Goal: Information Seeking & Learning: Learn about a topic

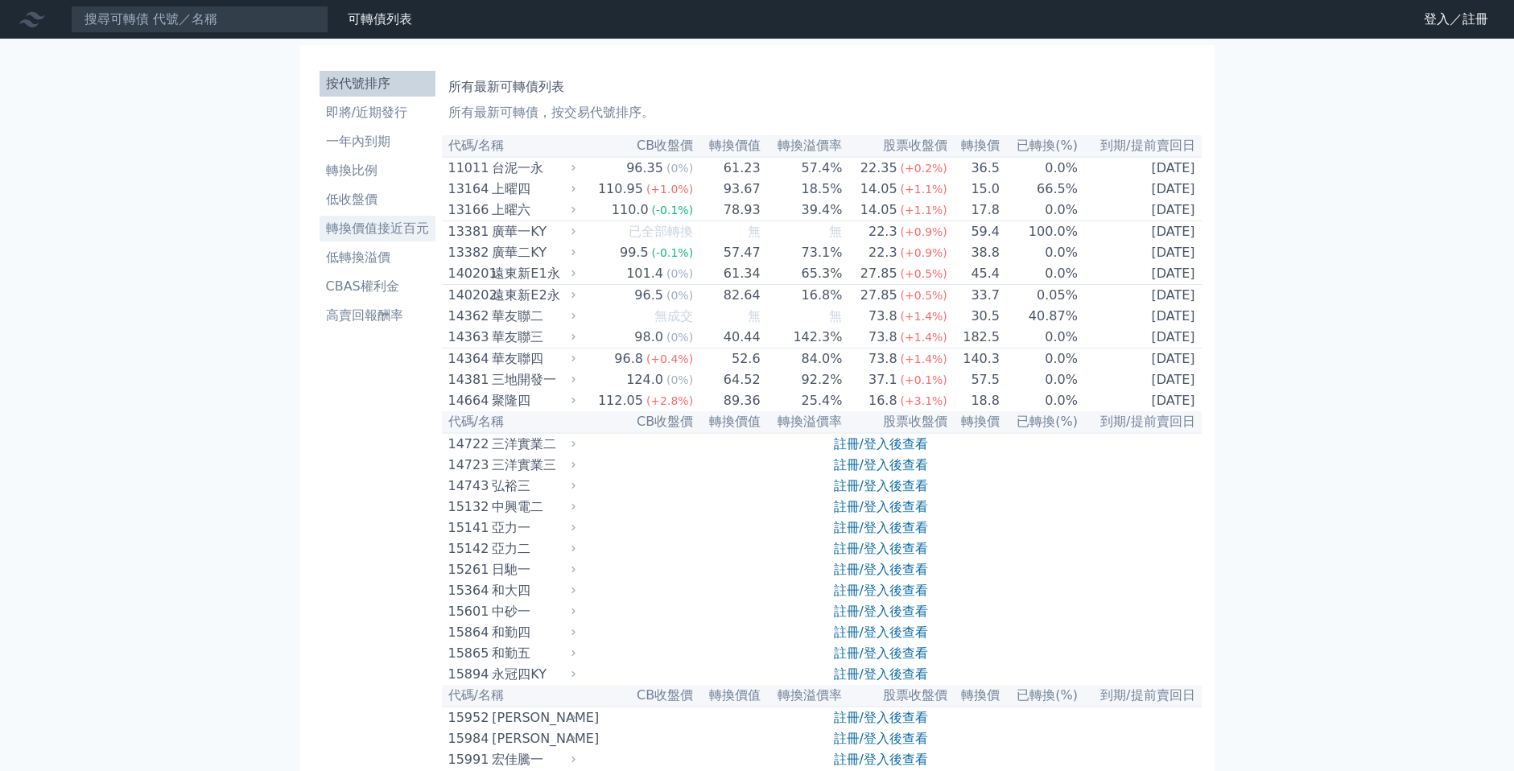
click at [320, 238] on li "轉換價值接近百元" at bounding box center [378, 228] width 116 height 19
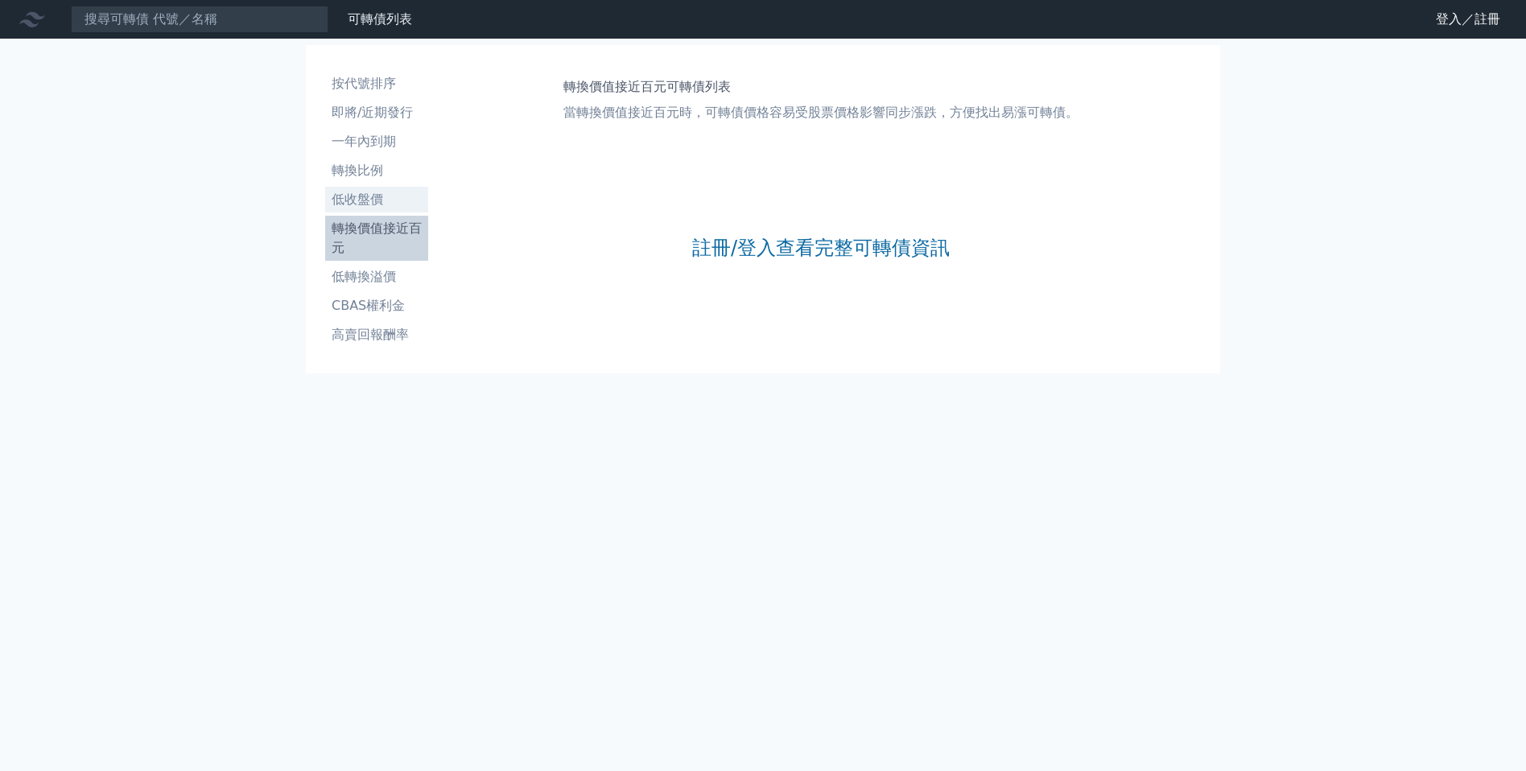
click at [325, 209] on li "低收盤價" at bounding box center [376, 199] width 103 height 19
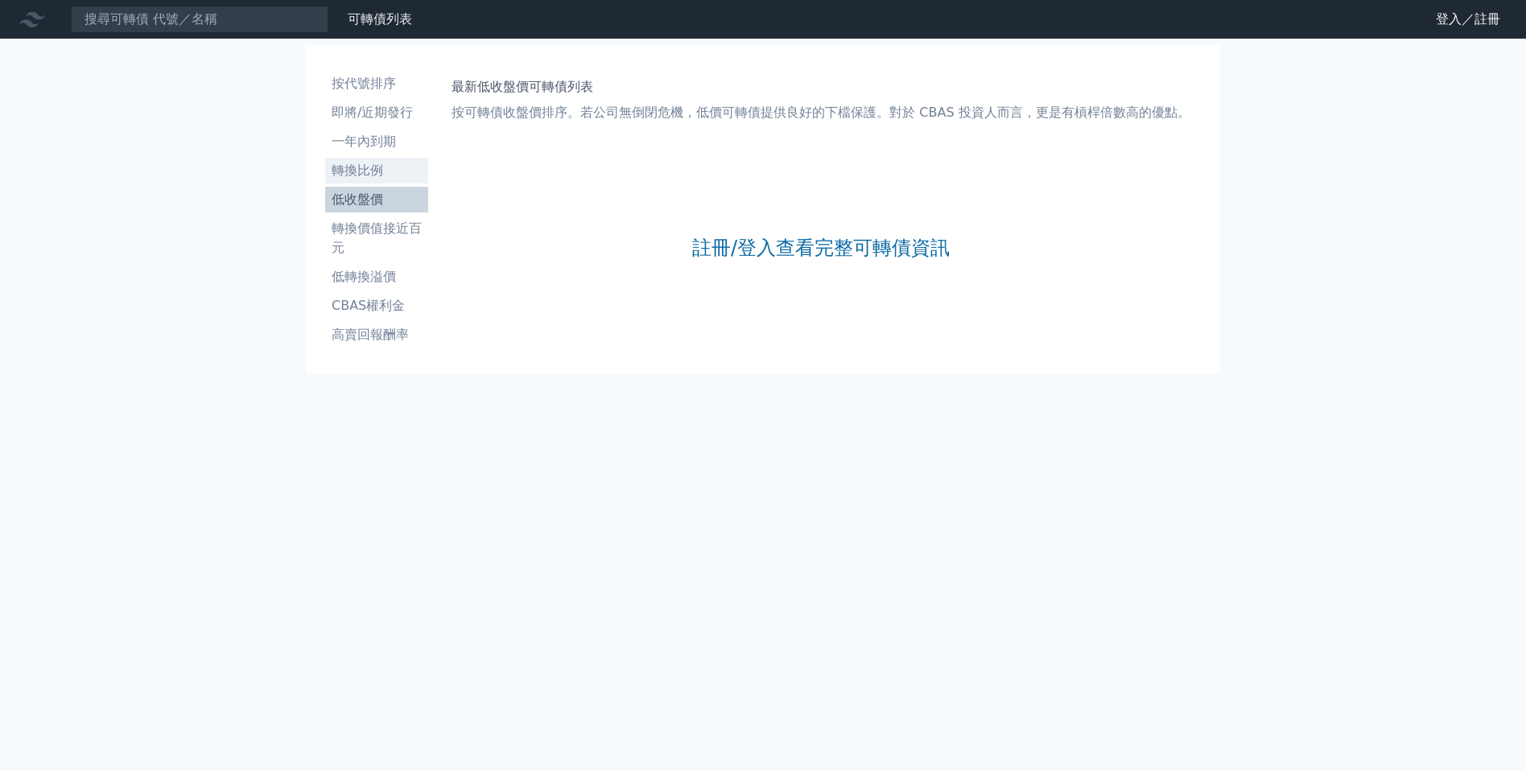
click at [325, 180] on li "轉換比例" at bounding box center [376, 170] width 103 height 19
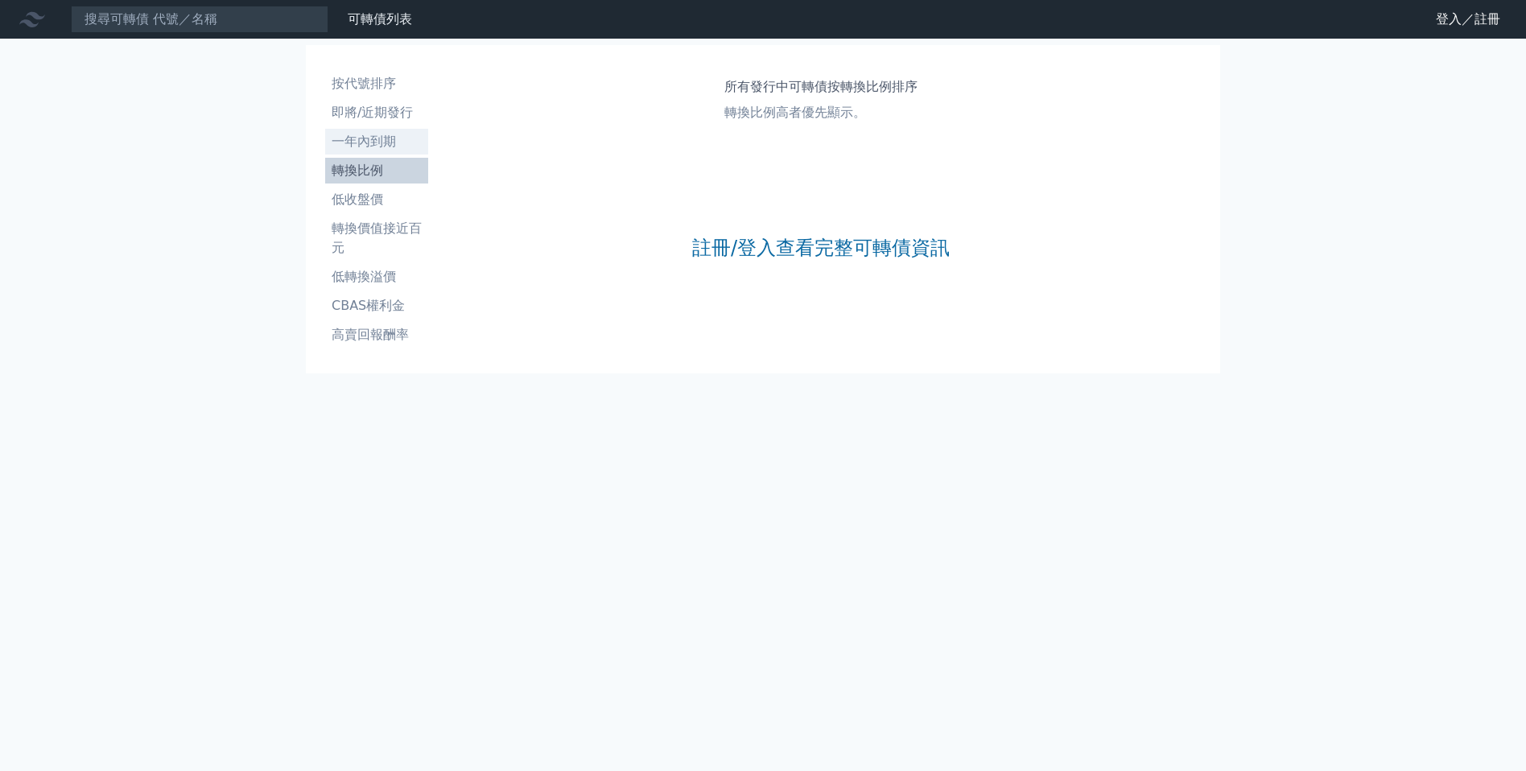
click at [325, 151] on li "一年內到期" at bounding box center [376, 141] width 103 height 19
click at [325, 122] on li "即將/近期發行" at bounding box center [376, 112] width 103 height 19
click at [325, 93] on li "按代號排序" at bounding box center [376, 83] width 103 height 19
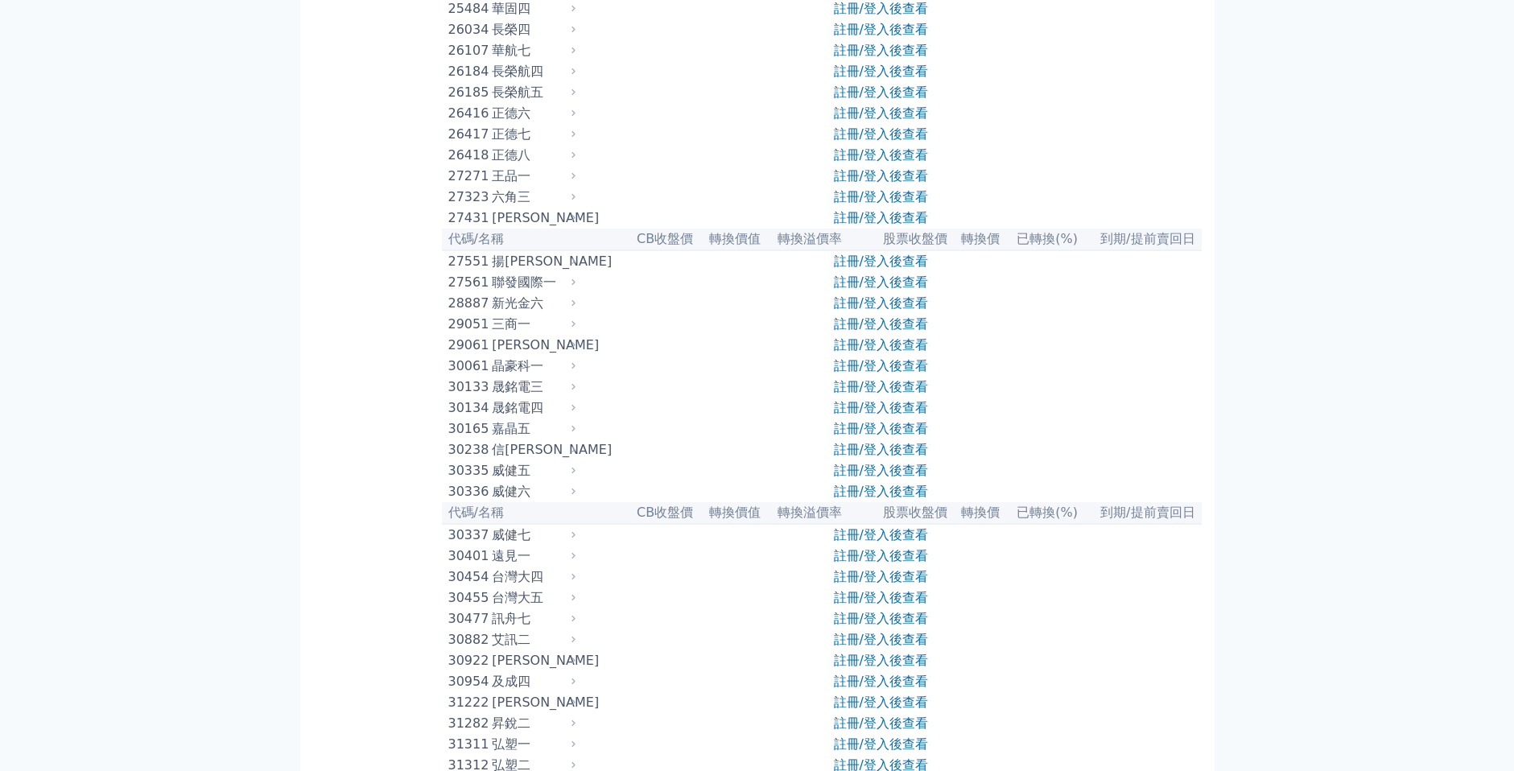
scroll to position [2737, 0]
